Goal: Information Seeking & Learning: Learn about a topic

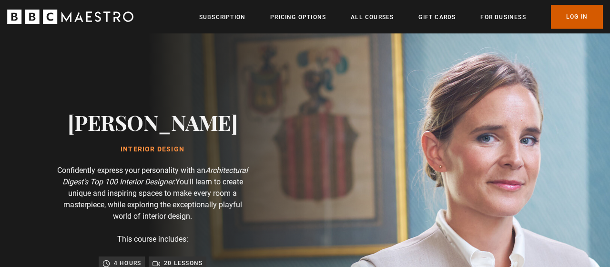
click at [566, 18] on link "Log In" at bounding box center [577, 17] width 52 height 24
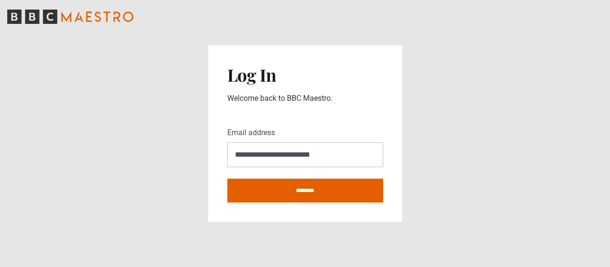
type input "**********"
click at [441, 154] on main "**********" at bounding box center [305, 133] width 610 height 267
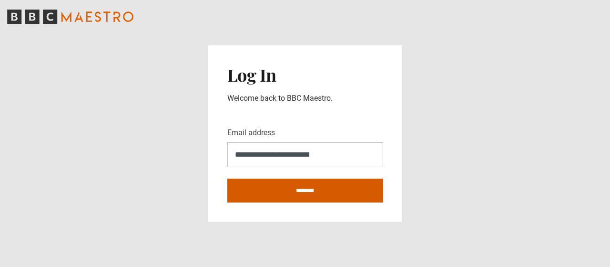
click at [298, 185] on input "********" at bounding box center [305, 190] width 156 height 24
type input "**********"
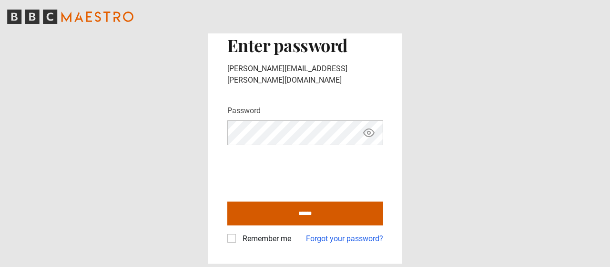
click at [290, 207] on input "******" at bounding box center [305, 213] width 156 height 24
type input "**********"
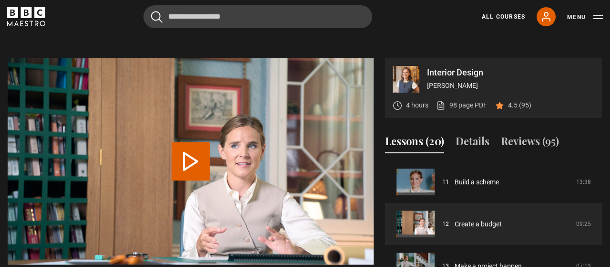
scroll to position [389, 0]
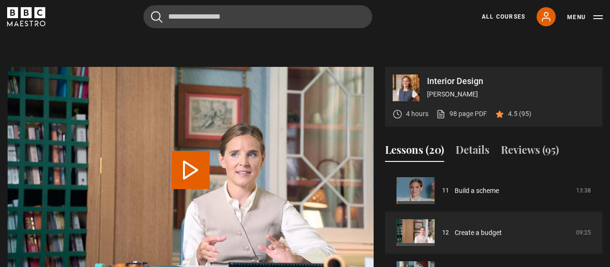
click at [420, 151] on button "Lessons (20)" at bounding box center [414, 152] width 59 height 20
click at [405, 158] on button "Lessons (20)" at bounding box center [414, 152] width 59 height 20
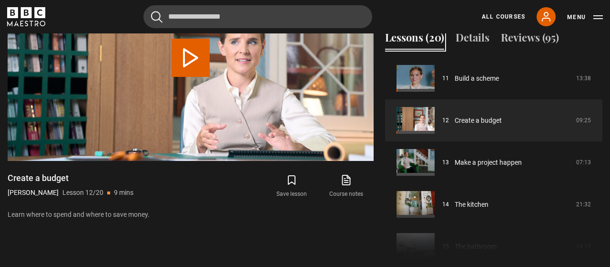
scroll to position [476, 0]
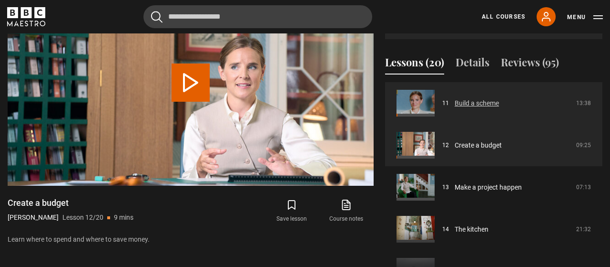
click at [455, 108] on link "Build a scheme" at bounding box center [477, 103] width 44 height 10
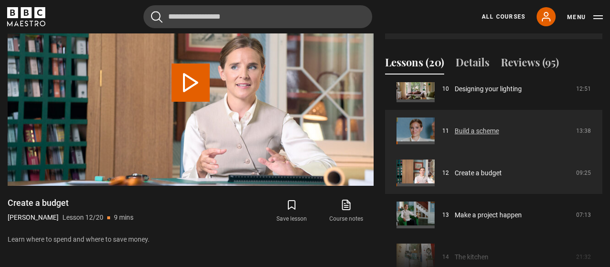
scroll to position [414, 0]
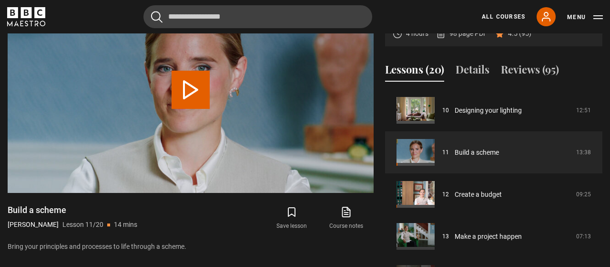
scroll to position [465, 0]
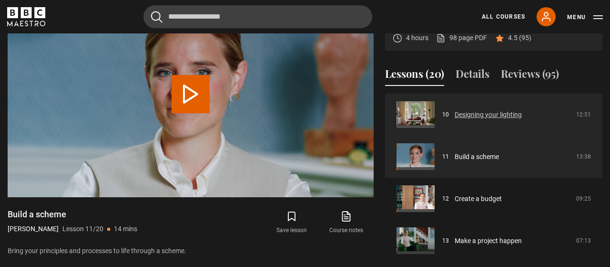
click at [493, 120] on link "Designing your lighting" at bounding box center [488, 115] width 67 height 10
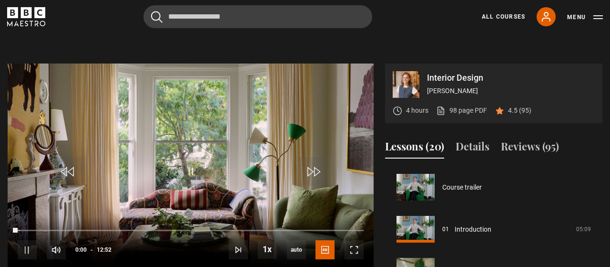
scroll to position [392, 0]
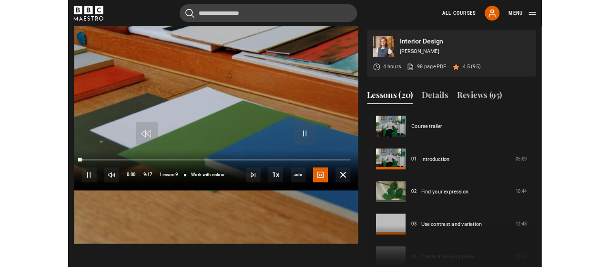
scroll to position [336, 0]
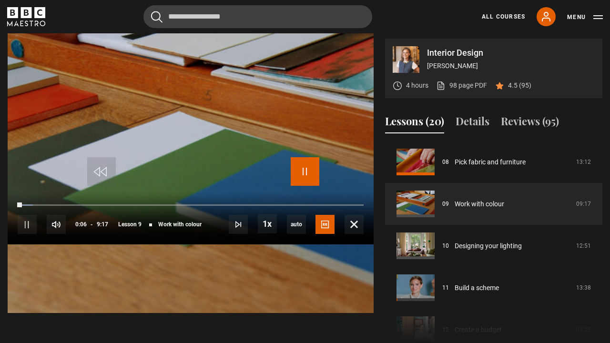
click at [308, 172] on span "Video Player" at bounding box center [305, 171] width 29 height 29
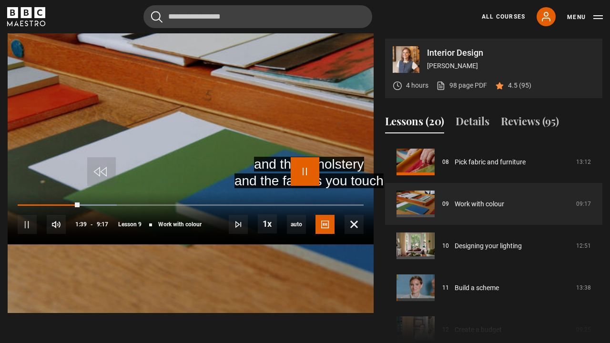
click at [301, 172] on span "Video Player" at bounding box center [305, 171] width 29 height 29
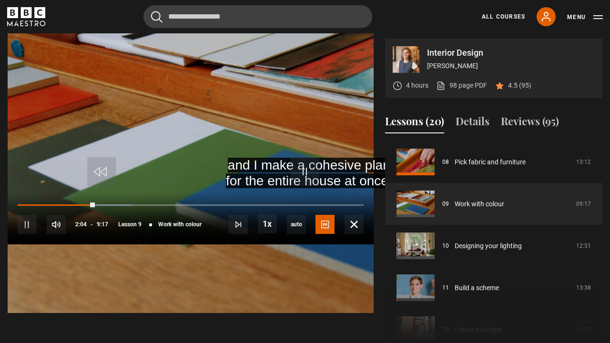
drag, startPoint x: 304, startPoint y: 142, endPoint x: 102, endPoint y: 144, distance: 201.7
click at [102, 144] on video "Video Player" at bounding box center [191, 141] width 366 height 343
click at [296, 167] on span "Video Player" at bounding box center [305, 171] width 29 height 29
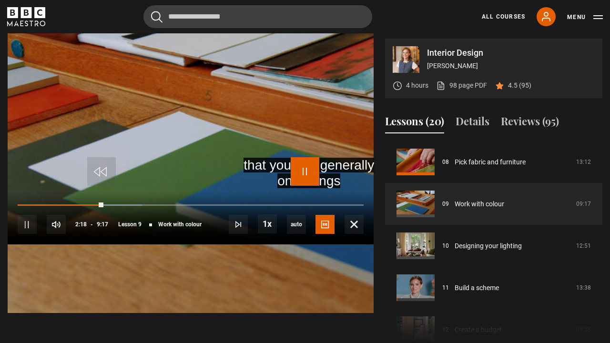
click at [294, 170] on span "Video Player" at bounding box center [305, 171] width 29 height 29
click at [296, 171] on span "Video Player" at bounding box center [305, 171] width 29 height 29
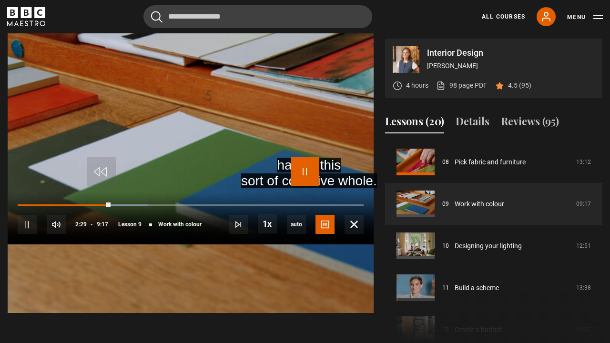
click at [296, 171] on span "Video Player" at bounding box center [305, 171] width 29 height 29
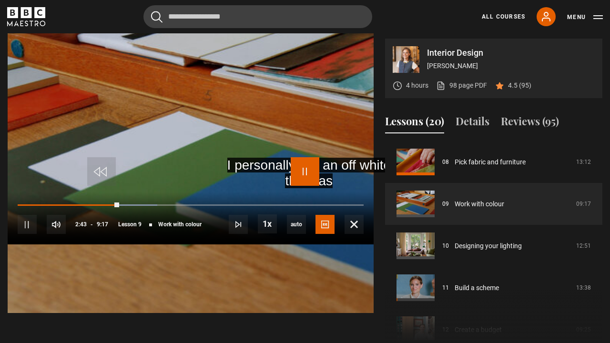
click at [298, 172] on span "Video Player" at bounding box center [305, 171] width 29 height 29
click at [298, 174] on span "Video Player" at bounding box center [305, 171] width 29 height 29
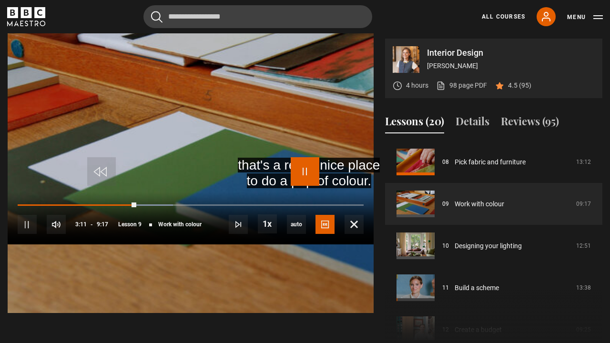
click at [298, 174] on span "Video Player" at bounding box center [305, 171] width 29 height 29
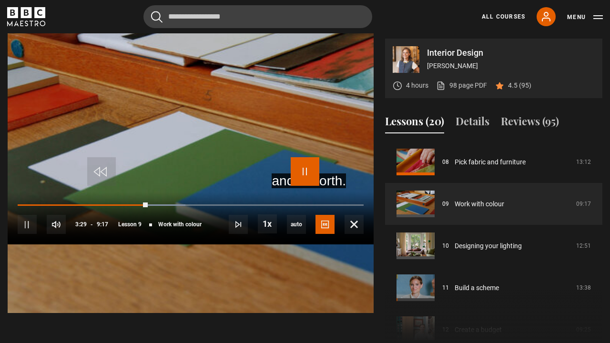
click at [298, 174] on span "Video Player" at bounding box center [305, 171] width 29 height 29
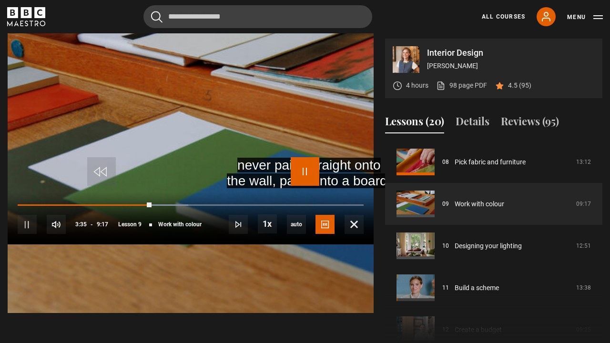
click at [298, 174] on span "Video Player" at bounding box center [305, 171] width 29 height 29
click at [298, 173] on span "Video Player" at bounding box center [305, 171] width 29 height 29
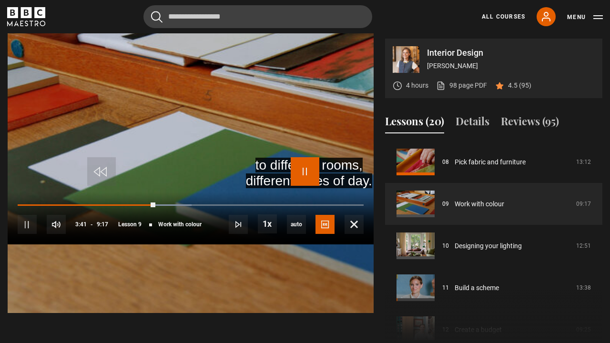
click at [298, 173] on span "Video Player" at bounding box center [305, 171] width 29 height 29
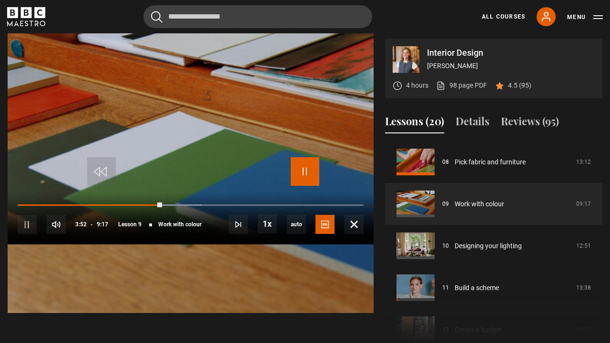
click at [298, 173] on span "Video Player" at bounding box center [305, 171] width 29 height 29
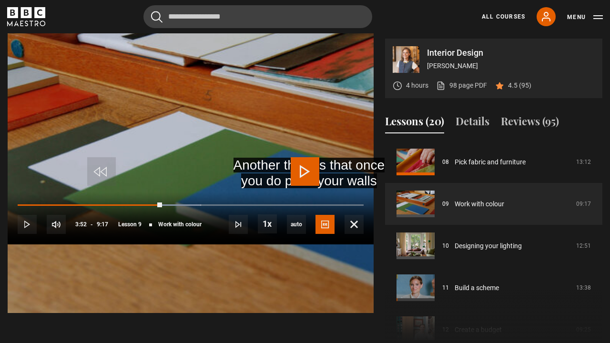
click at [299, 170] on span "Video Player" at bounding box center [305, 171] width 29 height 29
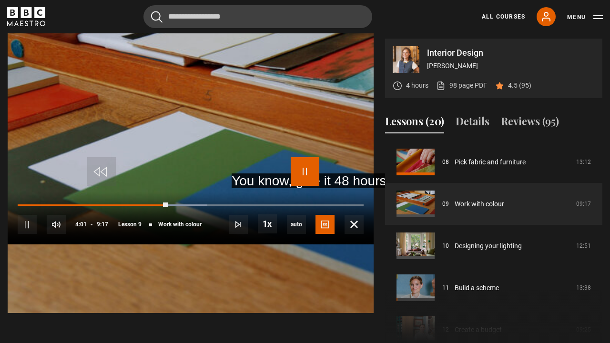
click at [299, 170] on span "Video Player" at bounding box center [305, 171] width 29 height 29
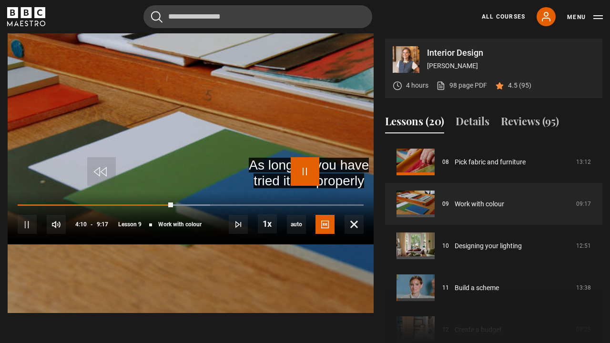
drag, startPoint x: 299, startPoint y: 170, endPoint x: 298, endPoint y: 158, distance: 12.5
click at [298, 158] on span "Video Player" at bounding box center [305, 171] width 29 height 29
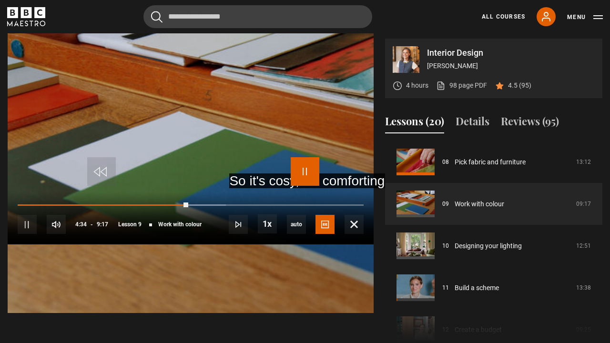
click at [298, 158] on span "Video Player" at bounding box center [305, 171] width 29 height 29
click at [307, 171] on span "Video Player" at bounding box center [305, 171] width 29 height 29
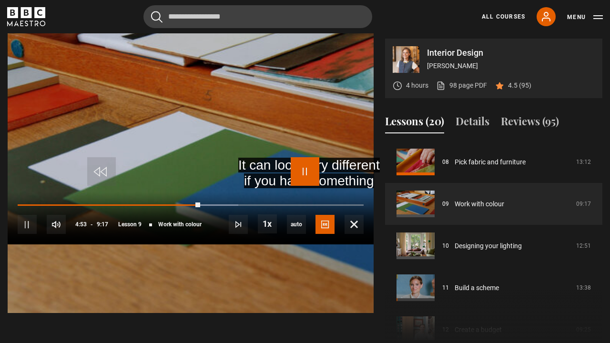
click at [307, 171] on span "Video Player" at bounding box center [305, 171] width 29 height 29
click at [98, 175] on span "Video Player" at bounding box center [101, 171] width 29 height 29
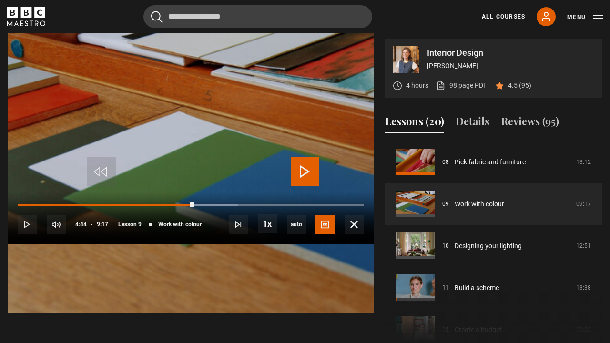
click at [305, 166] on span "Video Player" at bounding box center [305, 171] width 29 height 29
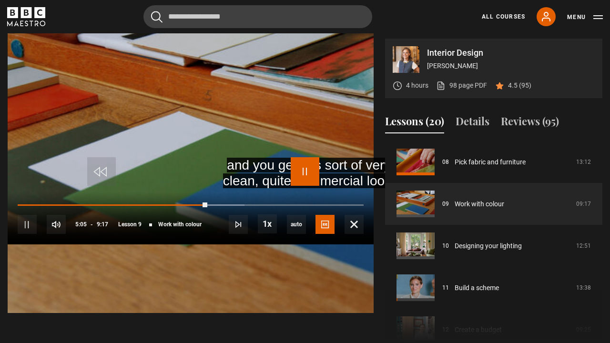
click at [305, 166] on span "Video Player" at bounding box center [305, 171] width 29 height 29
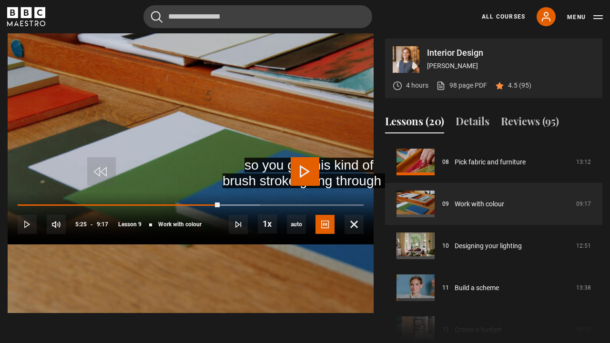
click at [305, 166] on span "Video Player" at bounding box center [305, 171] width 29 height 29
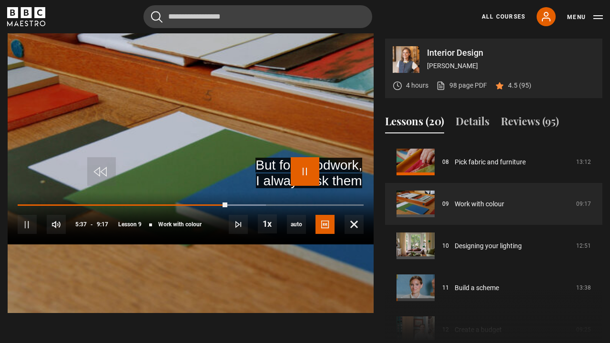
click at [305, 166] on span "Video Player" at bounding box center [305, 171] width 29 height 29
click at [309, 174] on span "Video Player" at bounding box center [305, 171] width 29 height 29
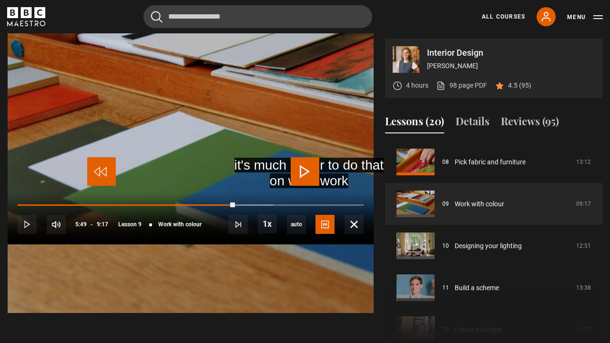
click at [114, 178] on span "Video Player" at bounding box center [101, 171] width 29 height 29
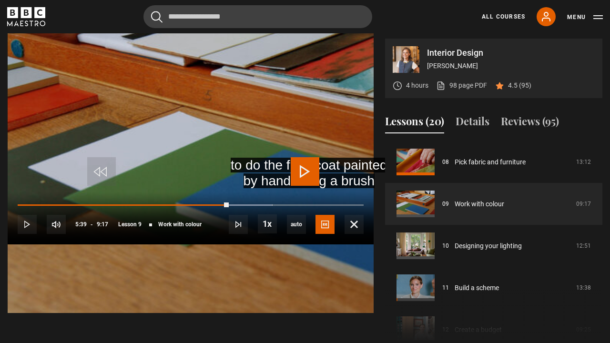
click at [310, 171] on span "Video Player" at bounding box center [305, 171] width 29 height 29
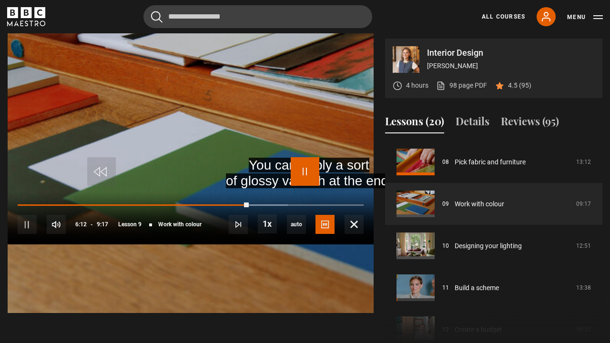
click at [310, 171] on span "Video Player" at bounding box center [305, 171] width 29 height 29
click at [106, 174] on span "Video Player" at bounding box center [101, 171] width 29 height 29
click at [303, 168] on span "Video Player" at bounding box center [305, 171] width 29 height 29
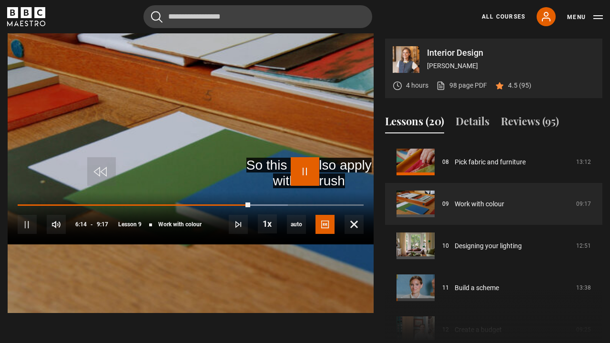
click at [303, 168] on span "Video Player" at bounding box center [305, 171] width 29 height 29
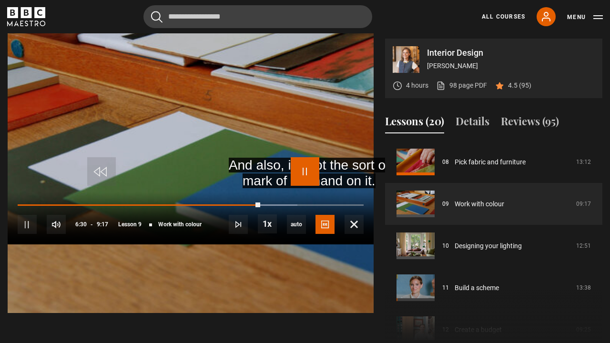
click at [303, 168] on span "Video Player" at bounding box center [305, 171] width 29 height 29
click at [96, 169] on span "Video Player" at bounding box center [101, 171] width 29 height 29
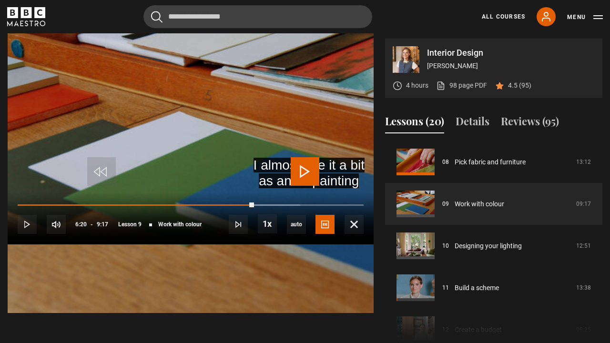
click at [305, 168] on span "Video Player" at bounding box center [305, 171] width 29 height 29
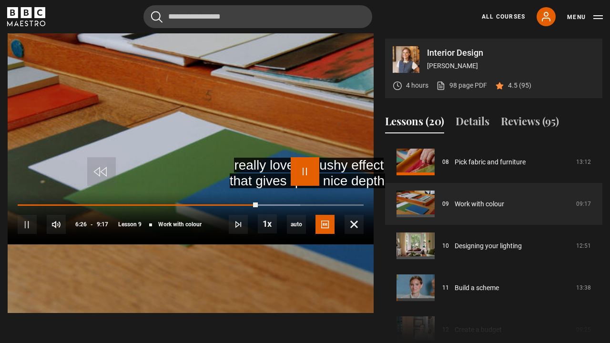
click at [305, 168] on span "Video Player" at bounding box center [305, 171] width 29 height 29
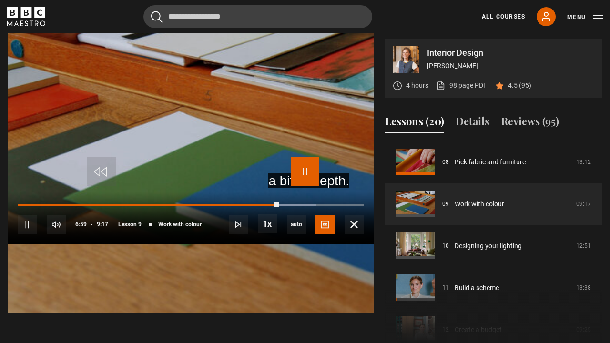
click at [305, 168] on span "Video Player" at bounding box center [305, 171] width 29 height 29
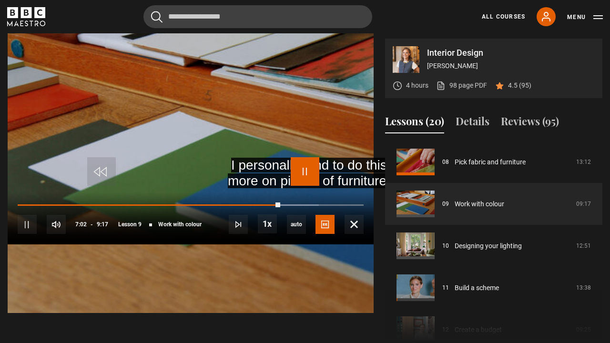
click at [305, 168] on span "Video Player" at bounding box center [305, 171] width 29 height 29
click at [293, 179] on span "Video Player" at bounding box center [305, 171] width 29 height 29
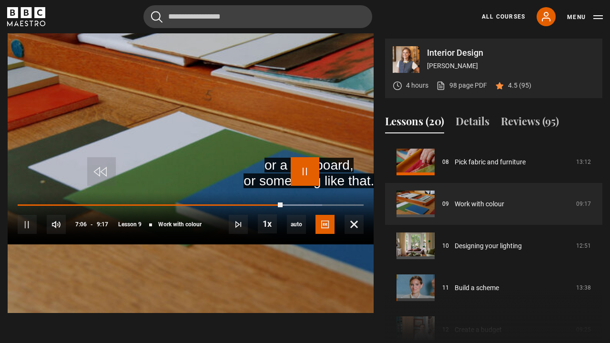
click at [291, 178] on span "Video Player" at bounding box center [305, 171] width 29 height 29
click at [295, 189] on video "Video Player" at bounding box center [191, 141] width 366 height 343
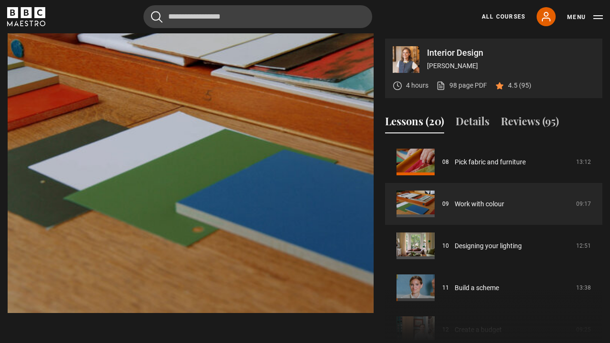
click at [295, 189] on video "Video Player" at bounding box center [191, 141] width 366 height 343
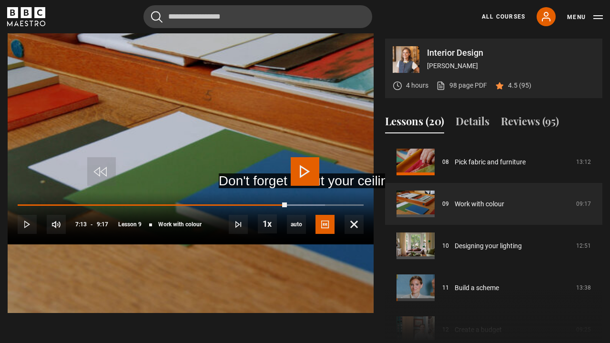
click at [295, 189] on video "Video Player" at bounding box center [191, 141] width 366 height 343
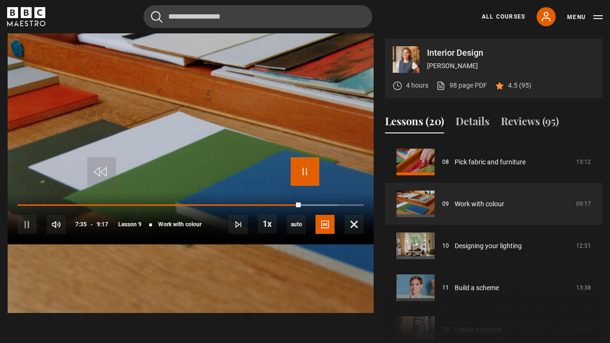
click at [299, 172] on span "Video Player" at bounding box center [305, 171] width 29 height 29
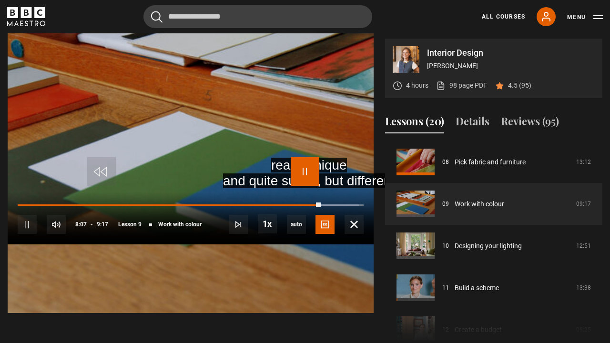
click at [299, 172] on span "Video Player" at bounding box center [305, 171] width 29 height 29
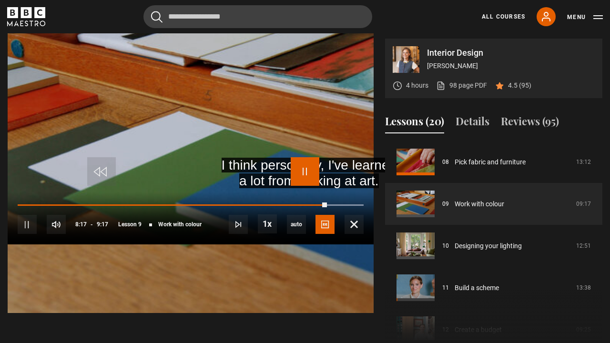
click at [299, 172] on span "Video Player" at bounding box center [305, 171] width 29 height 29
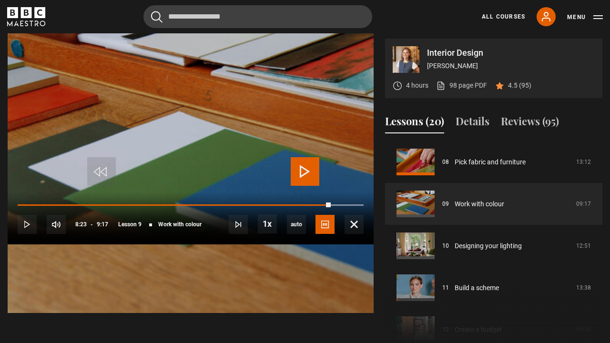
click at [299, 172] on span "Video Player" at bounding box center [305, 171] width 29 height 29
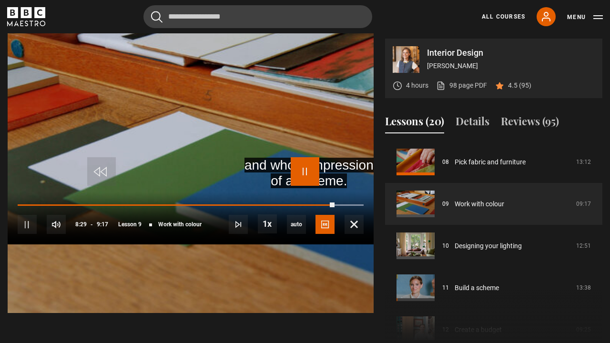
click at [299, 172] on span "Video Player" at bounding box center [305, 171] width 29 height 29
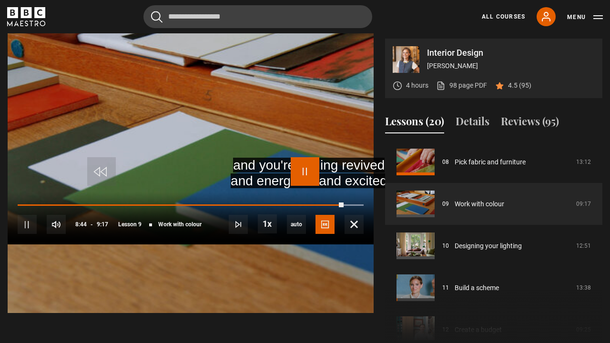
click at [299, 172] on span "Video Player" at bounding box center [305, 171] width 29 height 29
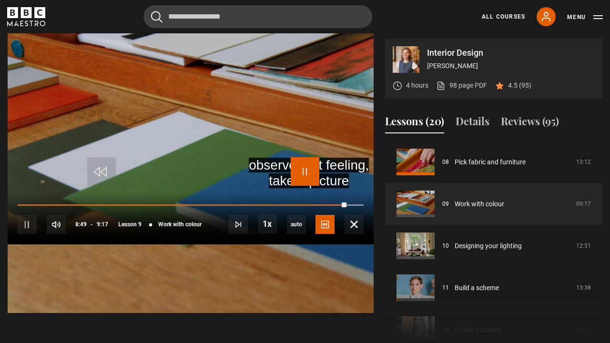
click at [299, 172] on span "Video Player" at bounding box center [305, 171] width 29 height 29
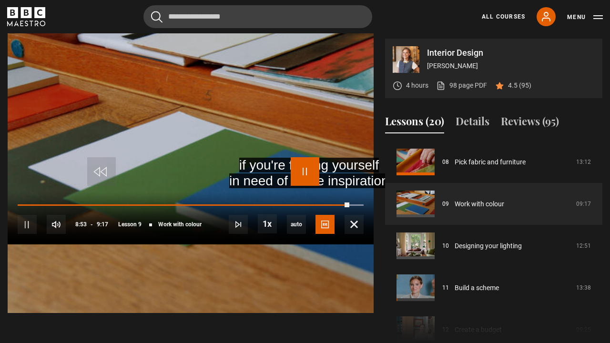
click at [299, 172] on span "Video Player" at bounding box center [305, 171] width 29 height 29
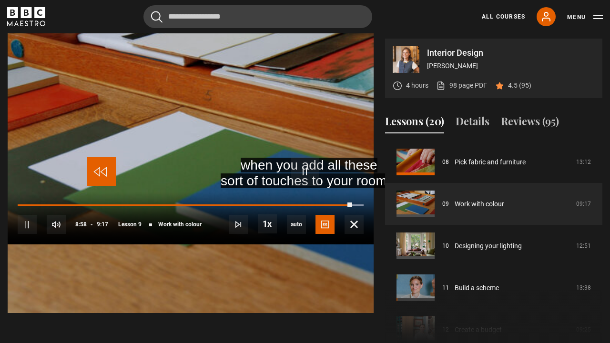
click at [102, 173] on span "Video Player" at bounding box center [101, 171] width 29 height 29
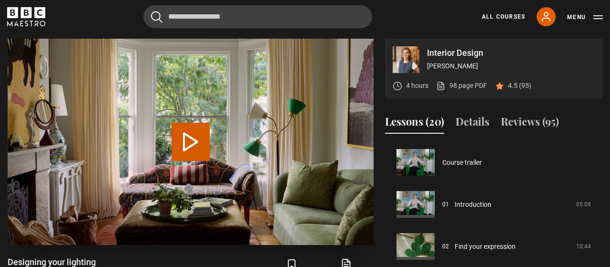
scroll to position [378, 0]
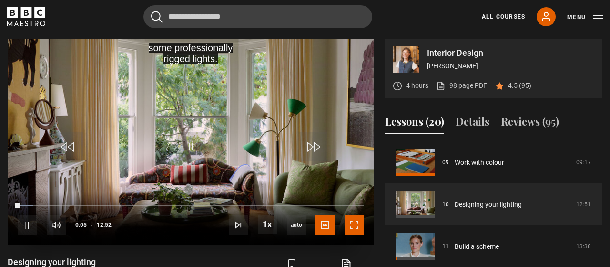
click at [352, 228] on span "Video Player" at bounding box center [354, 224] width 19 height 19
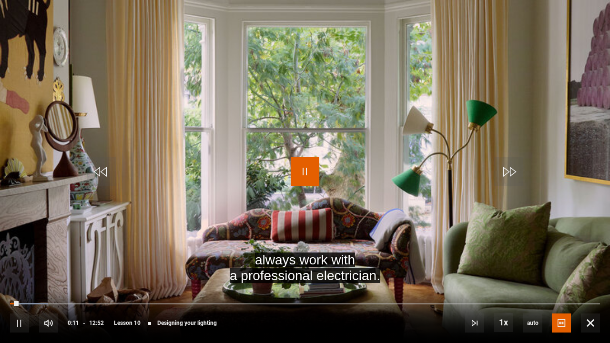
click at [304, 173] on span "Video Player" at bounding box center [305, 171] width 29 height 29
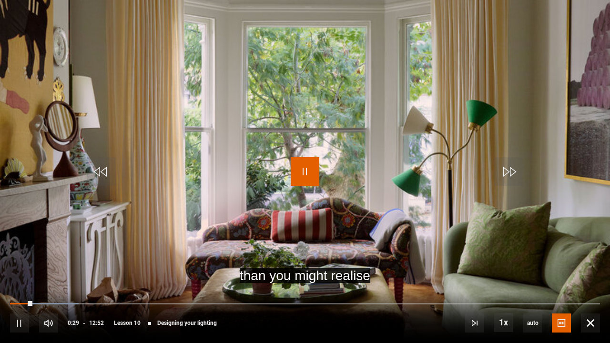
click at [304, 173] on span "Video Player" at bounding box center [305, 171] width 29 height 29
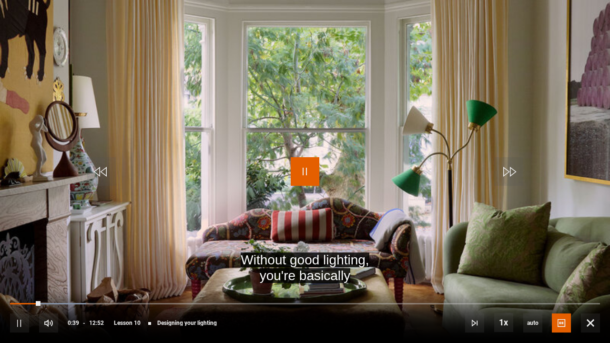
click at [304, 173] on span "Video Player" at bounding box center [305, 171] width 29 height 29
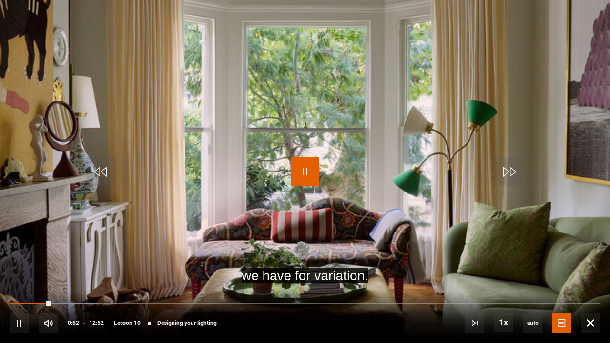
click at [304, 173] on span "Video Player" at bounding box center [305, 171] width 29 height 29
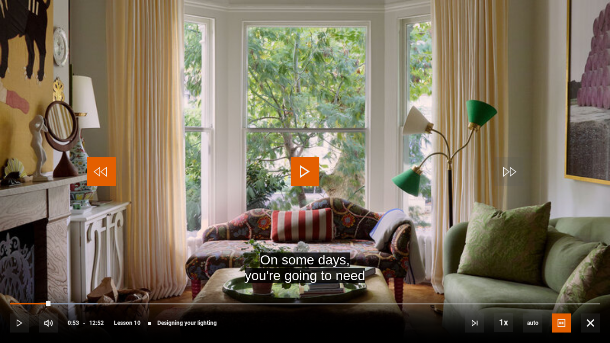
click at [108, 167] on span "Video Player" at bounding box center [101, 171] width 29 height 29
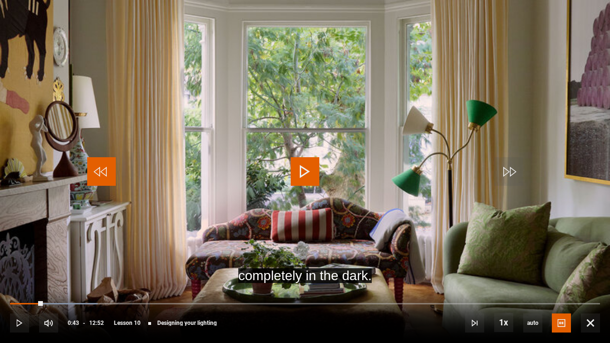
click at [108, 167] on span "Video Player" at bounding box center [101, 171] width 29 height 29
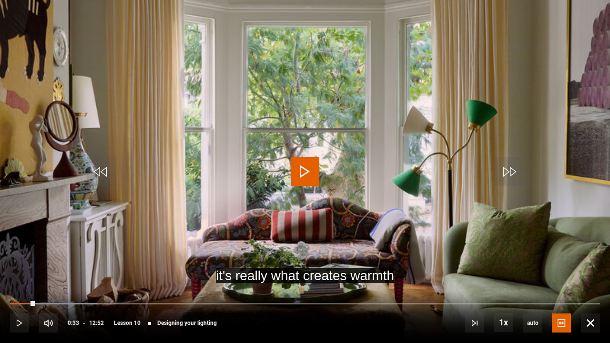
click at [314, 169] on span "Video Player" at bounding box center [305, 171] width 29 height 29
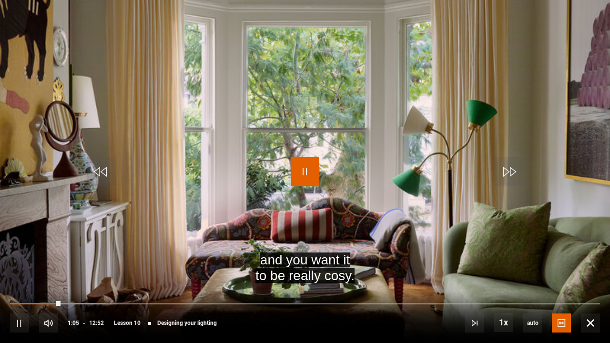
click at [314, 169] on span "Video Player" at bounding box center [305, 171] width 29 height 29
drag, startPoint x: 314, startPoint y: 169, endPoint x: 316, endPoint y: 161, distance: 8.3
click at [316, 161] on span "Video Player" at bounding box center [305, 171] width 29 height 29
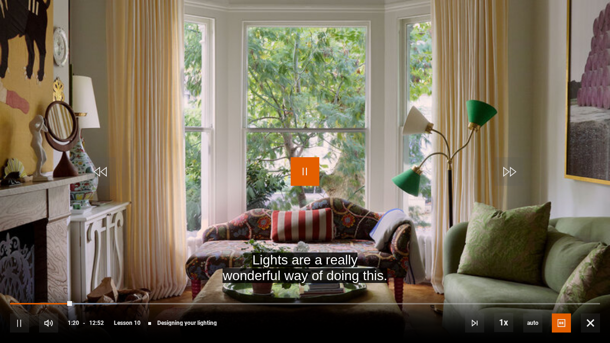
click at [316, 161] on span "Video Player" at bounding box center [305, 171] width 29 height 29
click at [297, 167] on span "Video Player" at bounding box center [305, 171] width 29 height 29
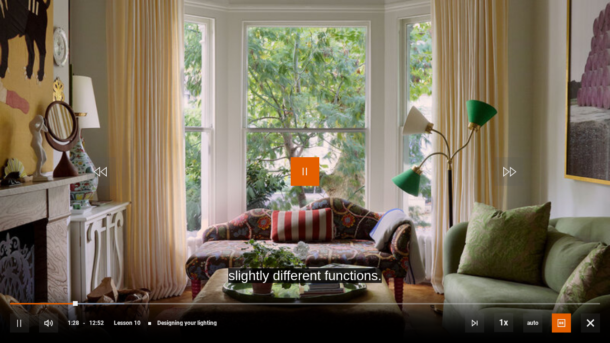
click at [297, 167] on span "Video Player" at bounding box center [305, 171] width 29 height 29
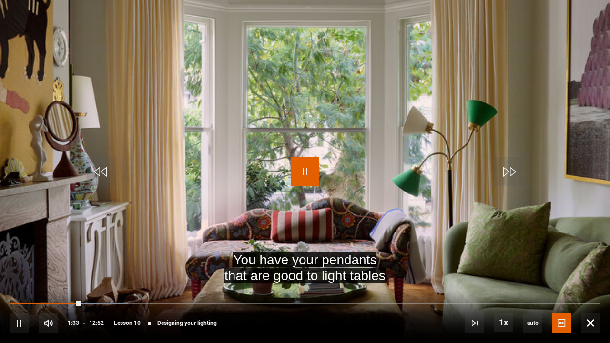
click at [297, 167] on span "Video Player" at bounding box center [305, 171] width 29 height 29
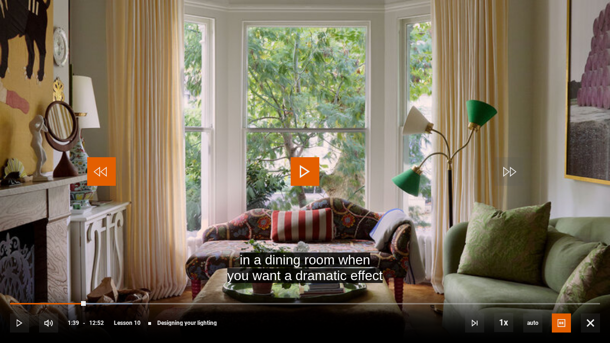
click at [88, 173] on span "Video Player" at bounding box center [101, 171] width 29 height 29
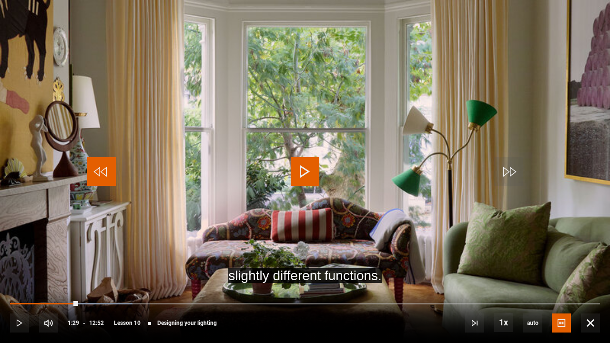
click at [88, 170] on span "Video Player" at bounding box center [101, 171] width 29 height 29
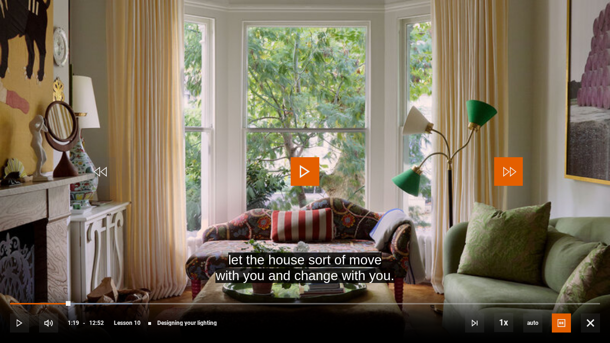
click at [504, 162] on span "Video Player" at bounding box center [508, 171] width 29 height 29
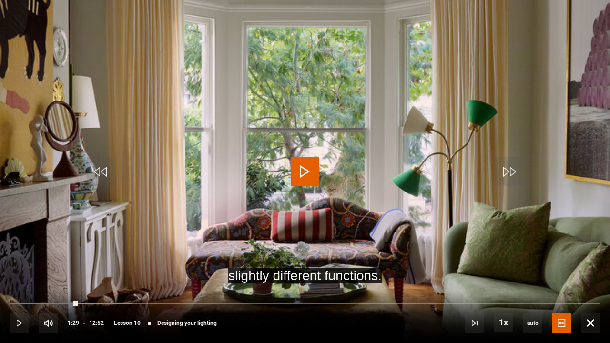
click at [311, 174] on span "Video Player" at bounding box center [305, 171] width 29 height 29
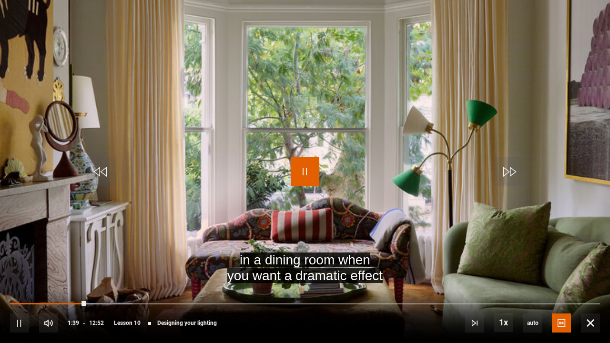
click at [311, 174] on span "Video Player" at bounding box center [305, 171] width 29 height 29
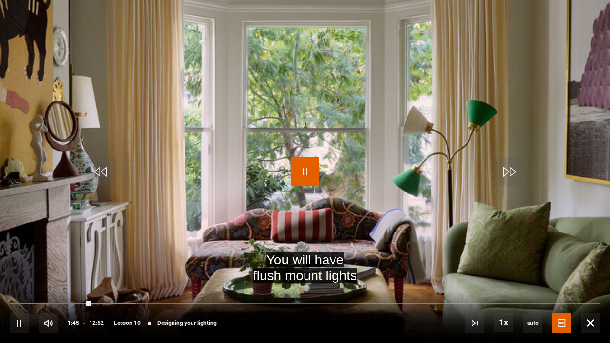
click at [311, 174] on span "Video Player" at bounding box center [305, 171] width 29 height 29
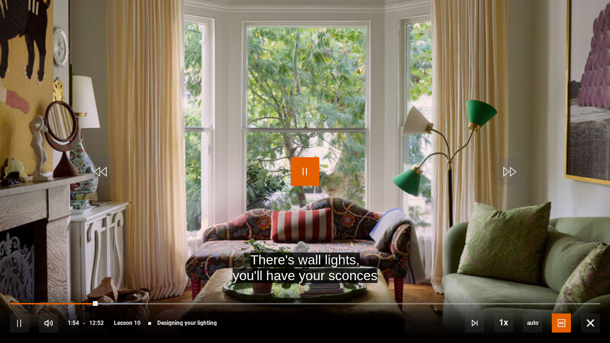
click at [311, 174] on span "Video Player" at bounding box center [305, 171] width 29 height 29
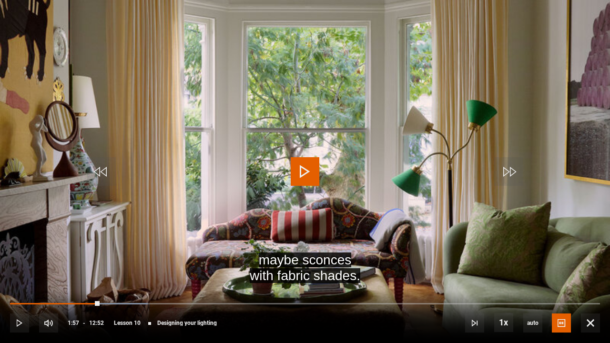
click at [311, 174] on span "Video Player" at bounding box center [305, 171] width 29 height 29
click at [303, 167] on span "Video Player" at bounding box center [305, 171] width 29 height 29
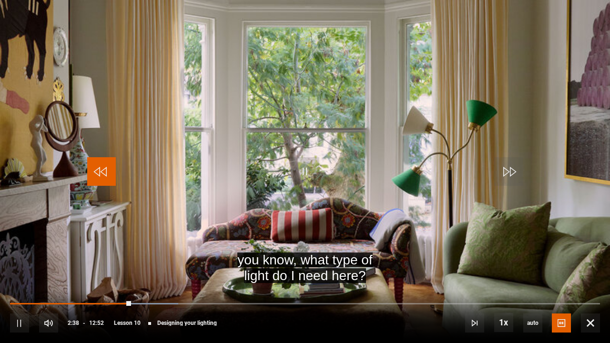
click at [94, 174] on span "Video Player" at bounding box center [101, 171] width 29 height 29
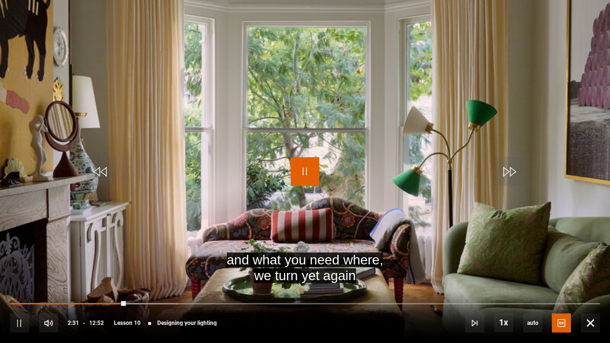
click at [298, 168] on span "Video Player" at bounding box center [305, 171] width 29 height 29
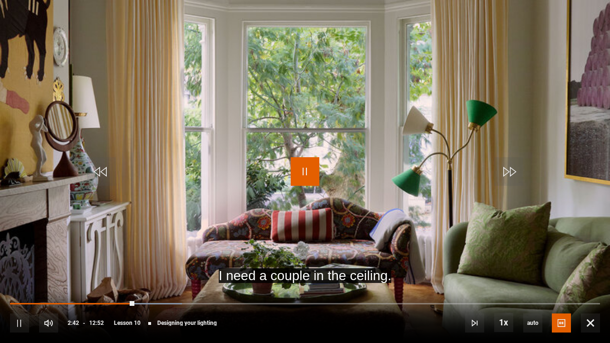
click at [303, 178] on span "Video Player" at bounding box center [305, 171] width 29 height 29
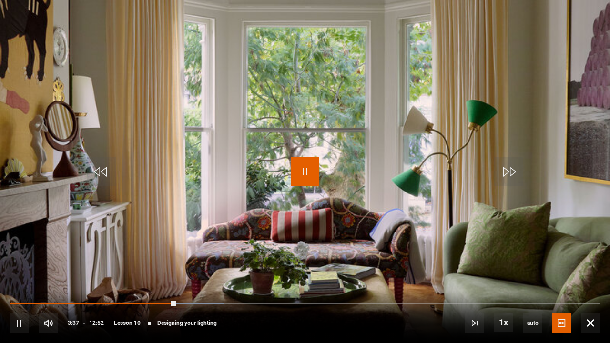
click at [298, 173] on span "Video Player" at bounding box center [305, 171] width 29 height 29
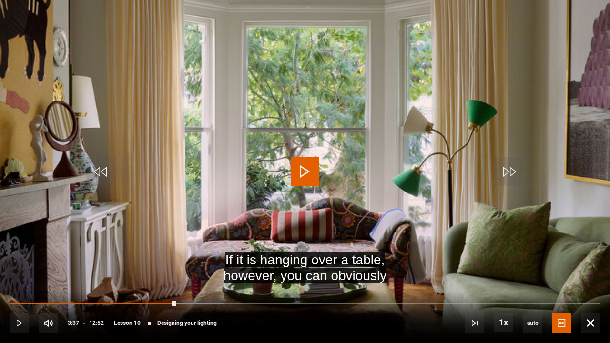
click at [304, 172] on span "Video Player" at bounding box center [305, 171] width 29 height 29
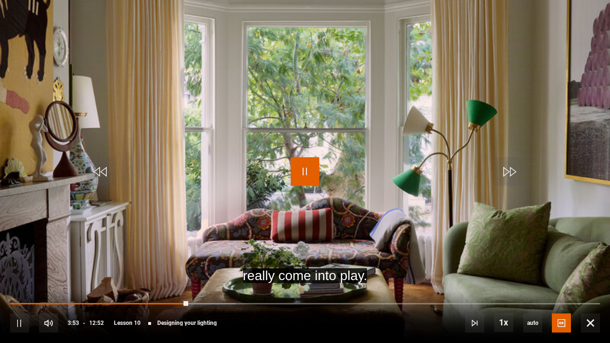
click at [307, 180] on span "Video Player" at bounding box center [305, 171] width 29 height 29
click at [100, 179] on span "Video Player" at bounding box center [101, 171] width 29 height 29
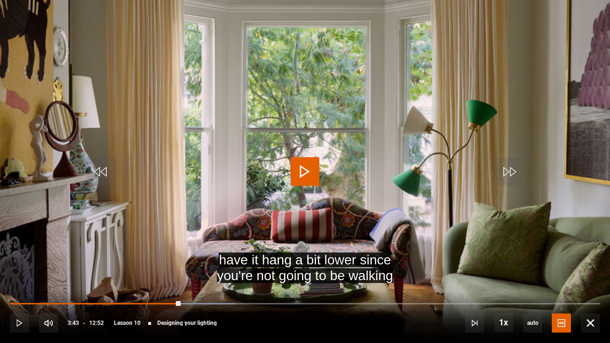
click at [301, 172] on span "Video Player" at bounding box center [305, 171] width 29 height 29
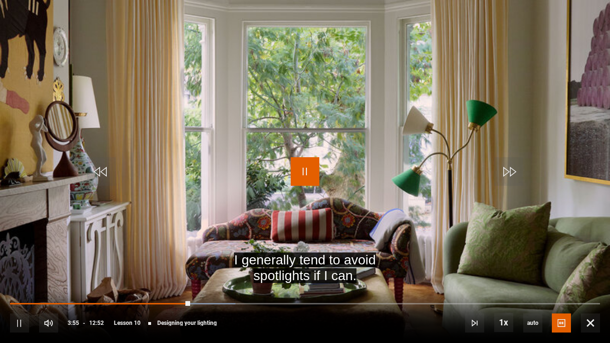
click at [301, 172] on span "Video Player" at bounding box center [305, 171] width 29 height 29
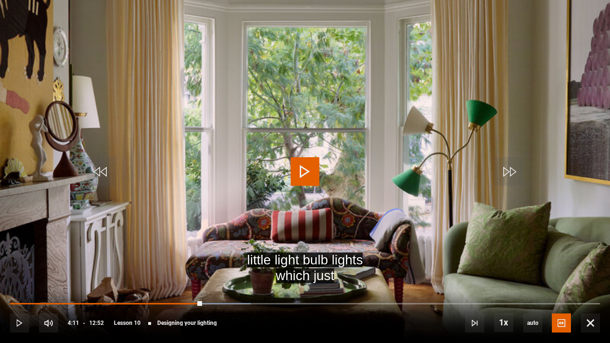
click at [301, 172] on span "Video Player" at bounding box center [305, 171] width 29 height 29
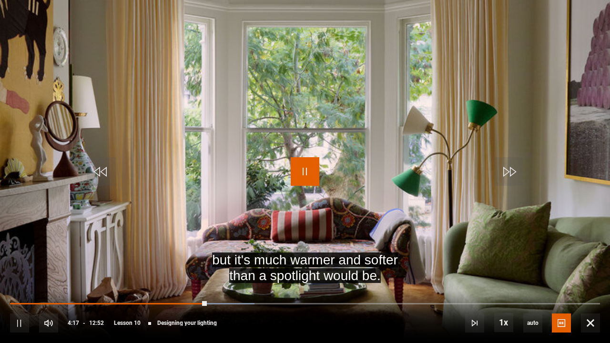
click at [301, 172] on span "Video Player" at bounding box center [305, 171] width 29 height 29
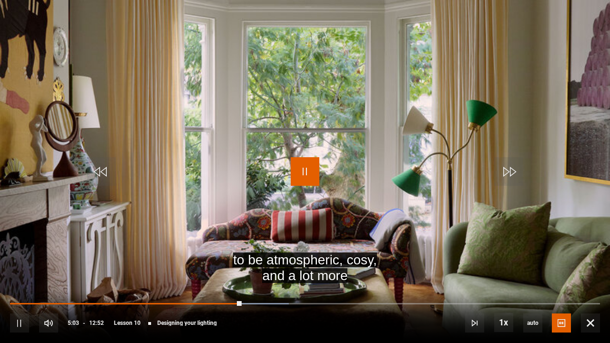
click at [301, 172] on span "Video Player" at bounding box center [305, 171] width 29 height 29
click at [299, 175] on span "Video Player" at bounding box center [305, 171] width 29 height 29
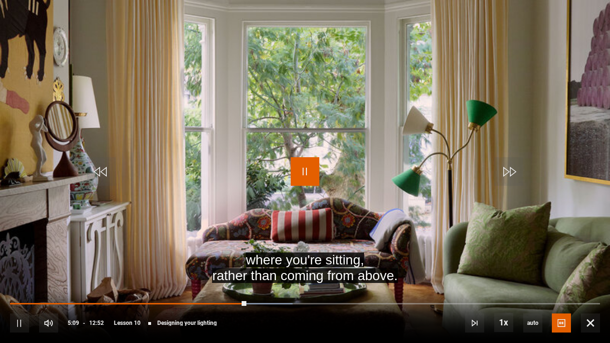
click at [299, 175] on span "Video Player" at bounding box center [305, 171] width 29 height 29
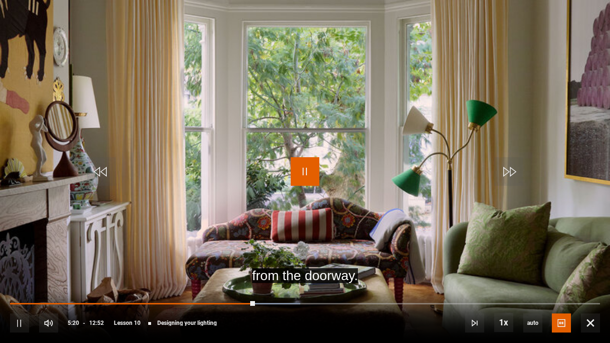
click at [299, 175] on span "Video Player" at bounding box center [305, 171] width 29 height 29
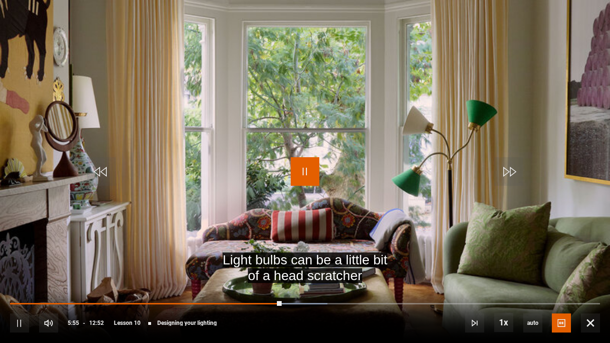
click at [299, 175] on span "Video Player" at bounding box center [305, 171] width 29 height 29
click at [309, 172] on span "Video Player" at bounding box center [305, 171] width 29 height 29
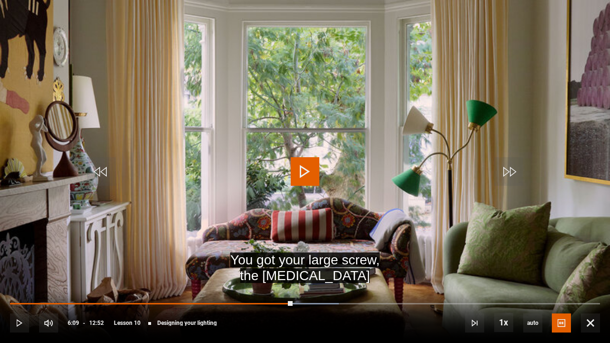
click at [309, 172] on span "Video Player" at bounding box center [305, 171] width 29 height 29
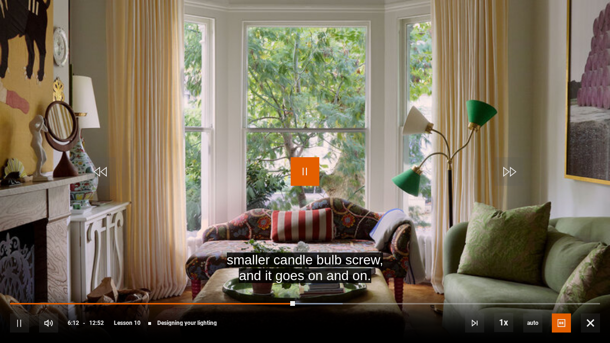
click at [309, 172] on span "Video Player" at bounding box center [305, 171] width 29 height 29
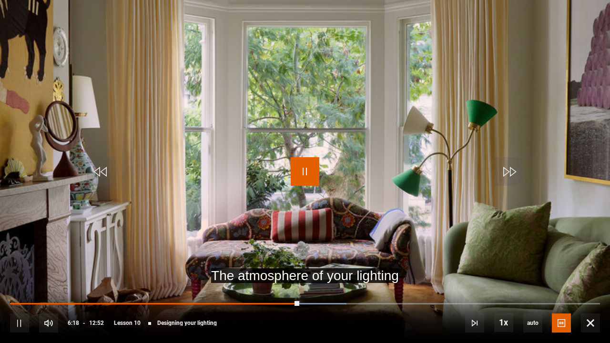
click at [309, 172] on span "Video Player" at bounding box center [305, 171] width 29 height 29
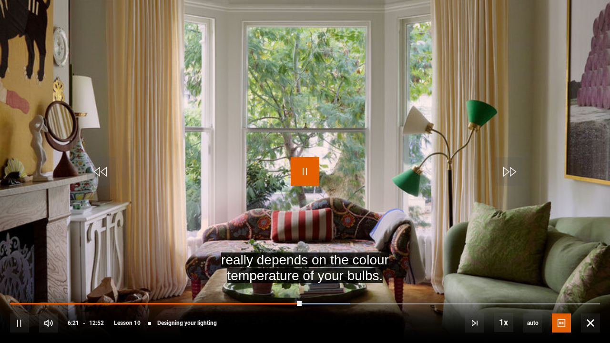
click at [309, 172] on span "Video Player" at bounding box center [305, 171] width 29 height 29
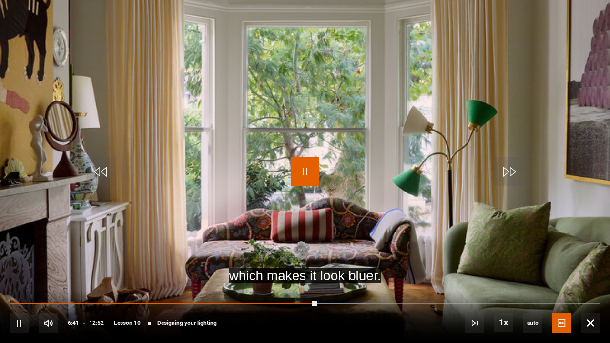
click at [309, 172] on span "Video Player" at bounding box center [305, 171] width 29 height 29
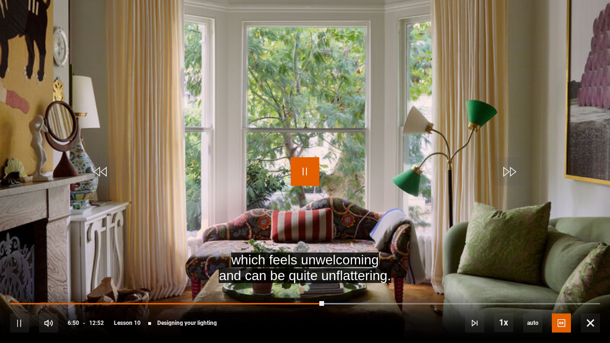
click at [309, 172] on span "Video Player" at bounding box center [305, 171] width 29 height 29
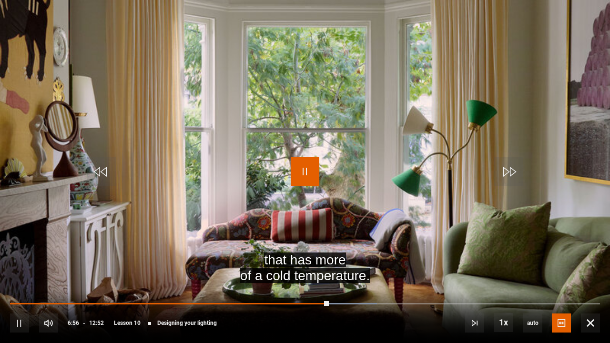
click at [309, 172] on span "Video Player" at bounding box center [305, 171] width 29 height 29
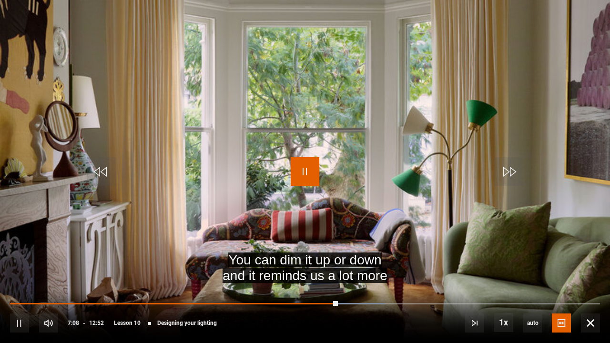
click at [309, 172] on span "Video Player" at bounding box center [305, 171] width 29 height 29
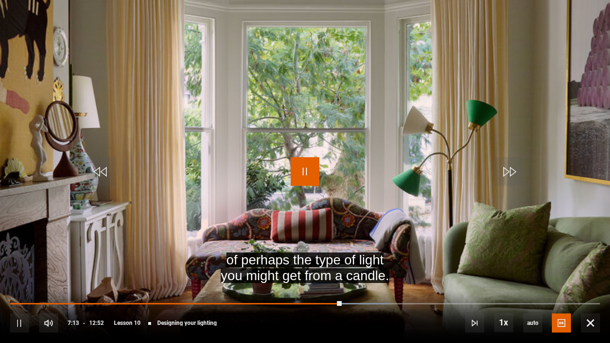
click at [309, 172] on span "Video Player" at bounding box center [305, 171] width 29 height 29
click at [308, 174] on span "Video Player" at bounding box center [305, 171] width 29 height 29
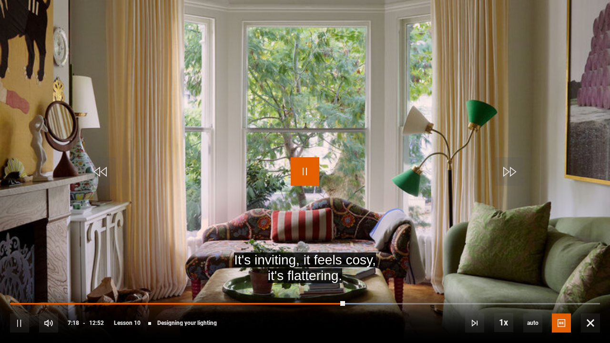
click at [308, 174] on span "Video Player" at bounding box center [305, 171] width 29 height 29
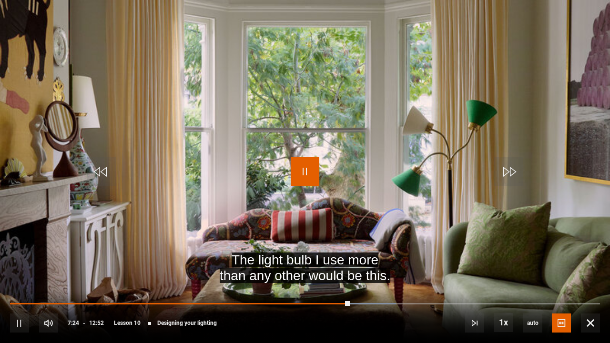
click at [308, 174] on span "Video Player" at bounding box center [305, 171] width 29 height 29
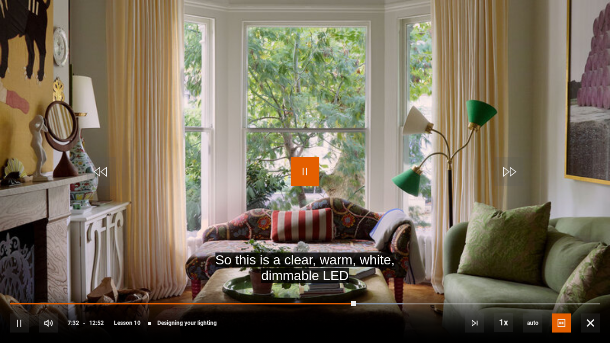
click at [308, 174] on span "Video Player" at bounding box center [305, 171] width 29 height 29
click at [305, 176] on span "Video Player" at bounding box center [305, 171] width 29 height 29
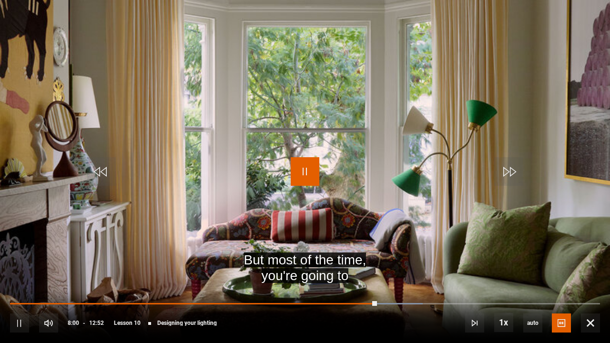
click at [305, 176] on span "Video Player" at bounding box center [305, 171] width 29 height 29
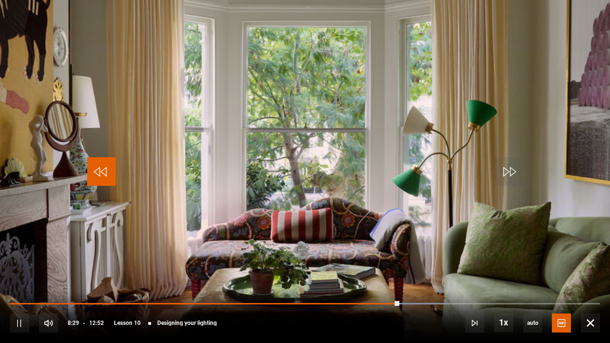
click at [105, 175] on span "Video Player" at bounding box center [101, 171] width 29 height 29
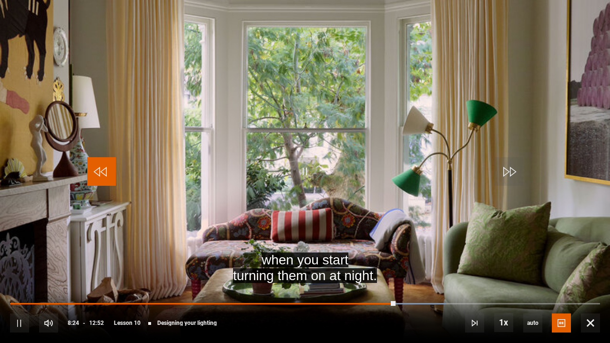
click at [95, 166] on span "Video Player" at bounding box center [101, 171] width 29 height 29
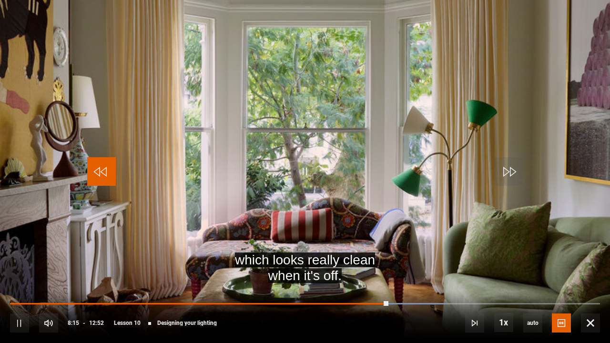
click at [95, 166] on span "Video Player" at bounding box center [101, 171] width 29 height 29
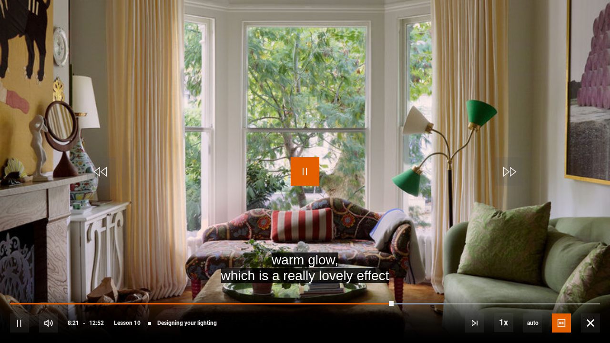
click at [314, 168] on span "Video Player" at bounding box center [305, 171] width 29 height 29
click at [305, 158] on span "Video Player" at bounding box center [305, 171] width 29 height 29
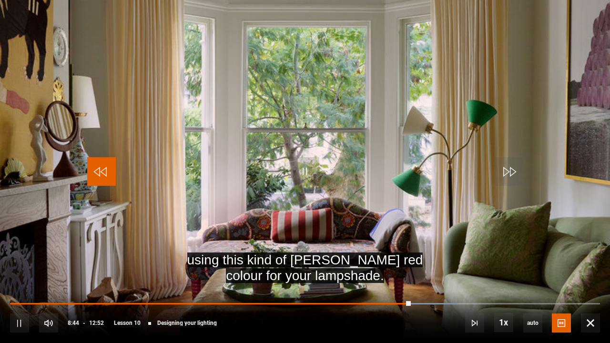
click at [91, 176] on span "Video Player" at bounding box center [101, 171] width 29 height 29
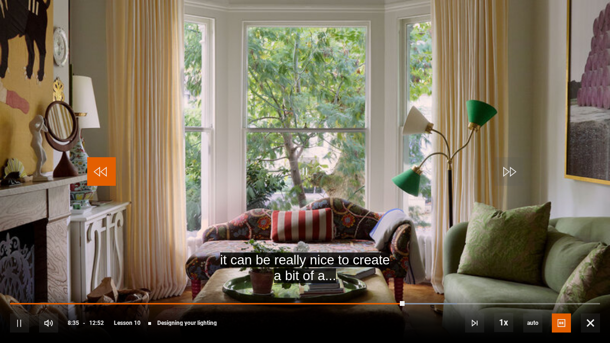
click at [91, 176] on span "Video Player" at bounding box center [101, 171] width 29 height 29
click at [302, 175] on span "Video Player" at bounding box center [305, 171] width 29 height 29
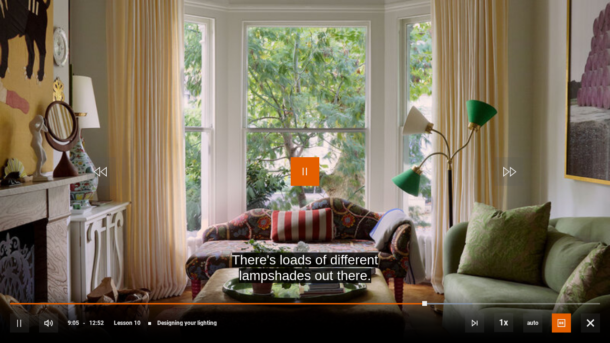
click at [305, 170] on span "Video Player" at bounding box center [305, 171] width 29 height 29
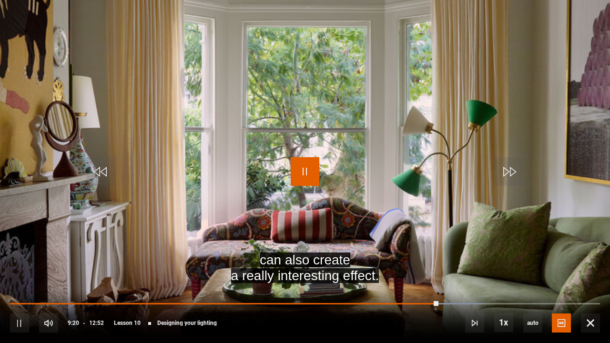
click at [305, 170] on span "Video Player" at bounding box center [305, 171] width 29 height 29
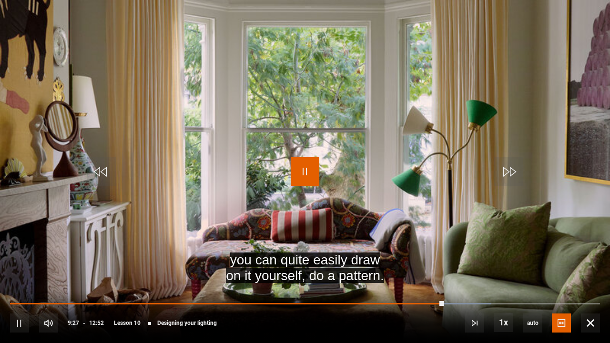
click at [305, 170] on span "Video Player" at bounding box center [305, 171] width 29 height 29
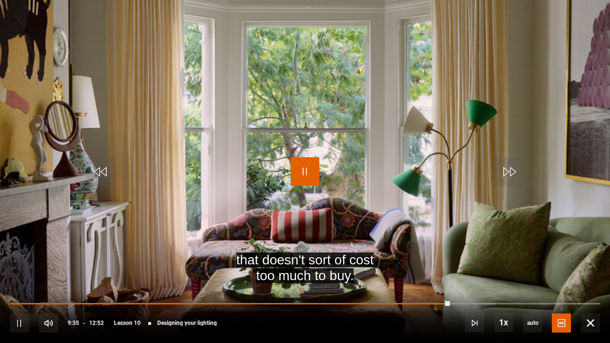
click at [308, 170] on span "Video Player" at bounding box center [305, 171] width 29 height 29
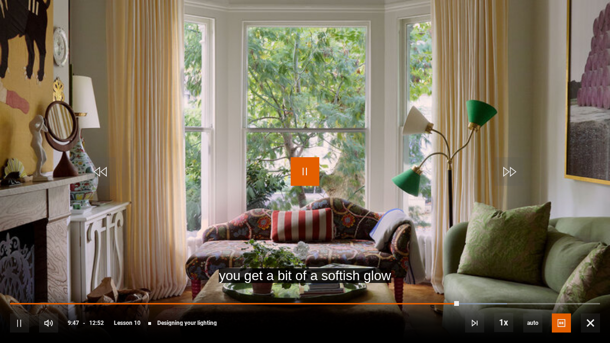
click at [308, 170] on span "Video Player" at bounding box center [305, 171] width 29 height 29
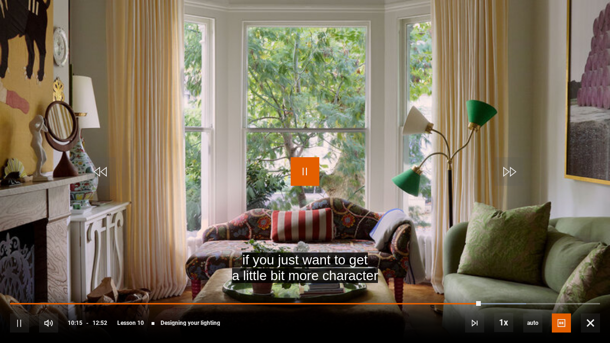
click at [308, 170] on span "Video Player" at bounding box center [305, 171] width 29 height 29
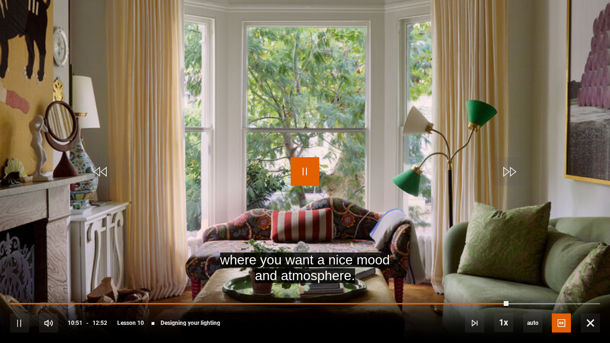
click at [308, 170] on span "Video Player" at bounding box center [305, 171] width 29 height 29
click at [100, 169] on span "Video Player" at bounding box center [101, 171] width 29 height 29
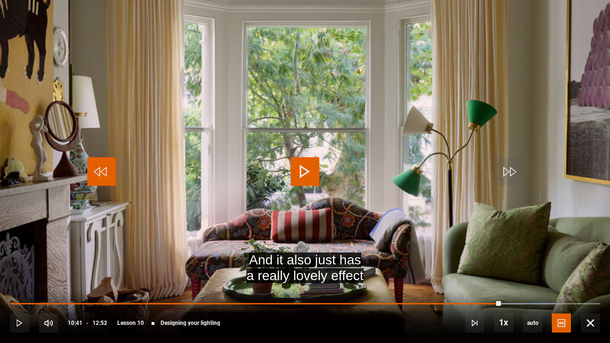
click at [100, 169] on span "Video Player" at bounding box center [101, 171] width 29 height 29
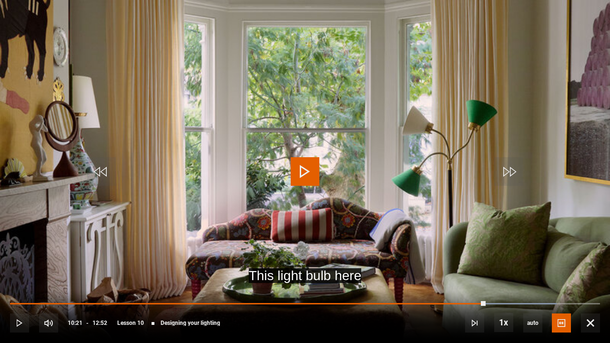
click at [299, 173] on span "Video Player" at bounding box center [305, 171] width 29 height 29
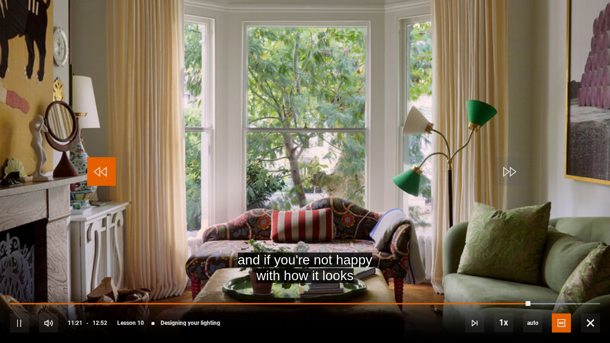
click at [92, 173] on span "Video Player" at bounding box center [101, 171] width 29 height 29
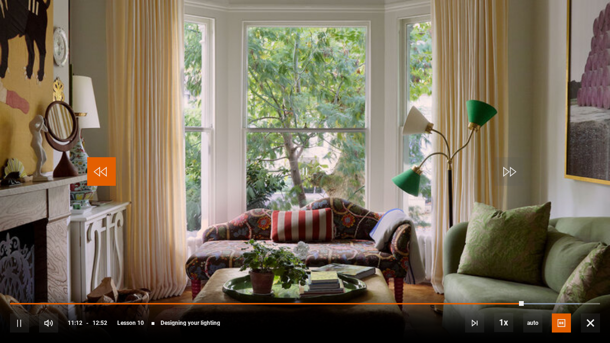
click at [92, 173] on span "Video Player" at bounding box center [101, 171] width 29 height 29
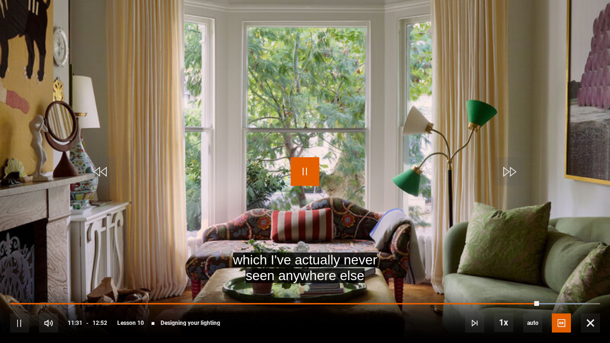
click at [294, 164] on span "Video Player" at bounding box center [305, 171] width 29 height 29
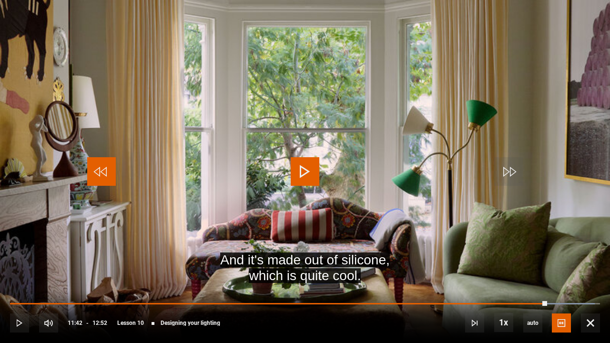
click at [98, 172] on span "Video Player" at bounding box center [101, 171] width 29 height 29
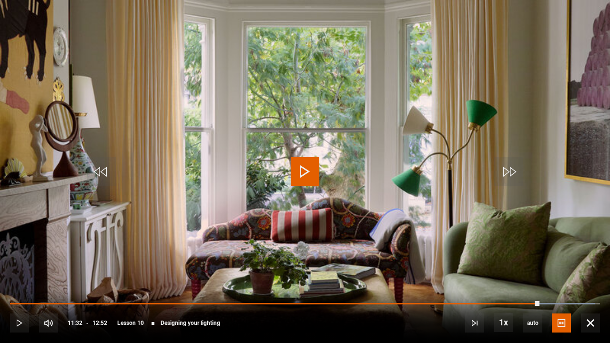
click at [301, 162] on span "Video Player" at bounding box center [305, 171] width 29 height 29
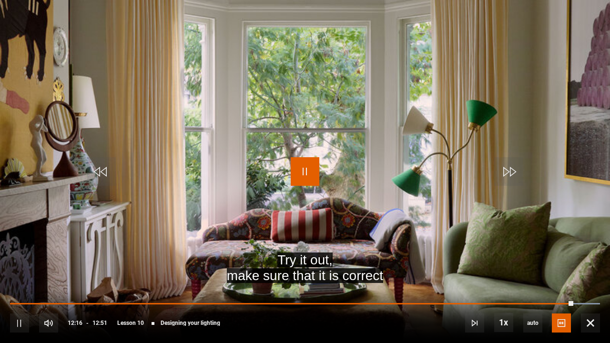
click at [301, 162] on span "Video Player" at bounding box center [305, 171] width 29 height 29
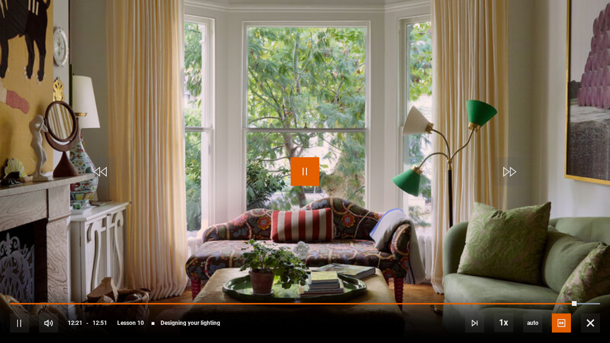
click at [301, 162] on span "Video Player" at bounding box center [305, 171] width 29 height 29
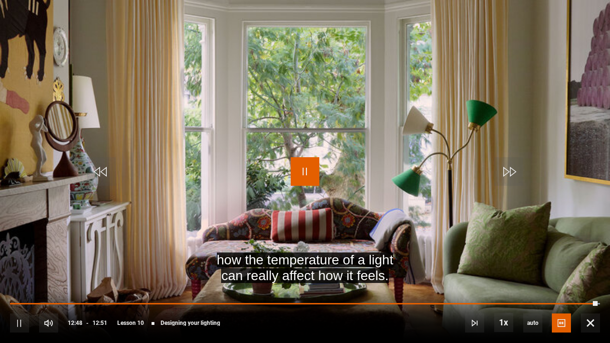
click at [301, 162] on span "Video Player" at bounding box center [305, 171] width 29 height 29
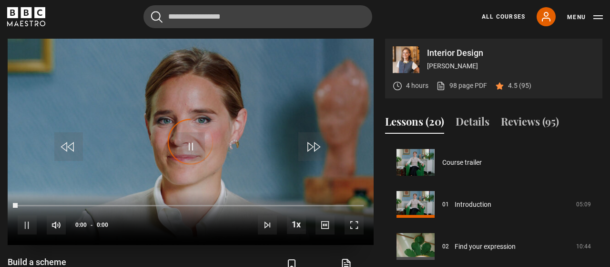
scroll to position [420, 0]
